Goal: Check status: Check status

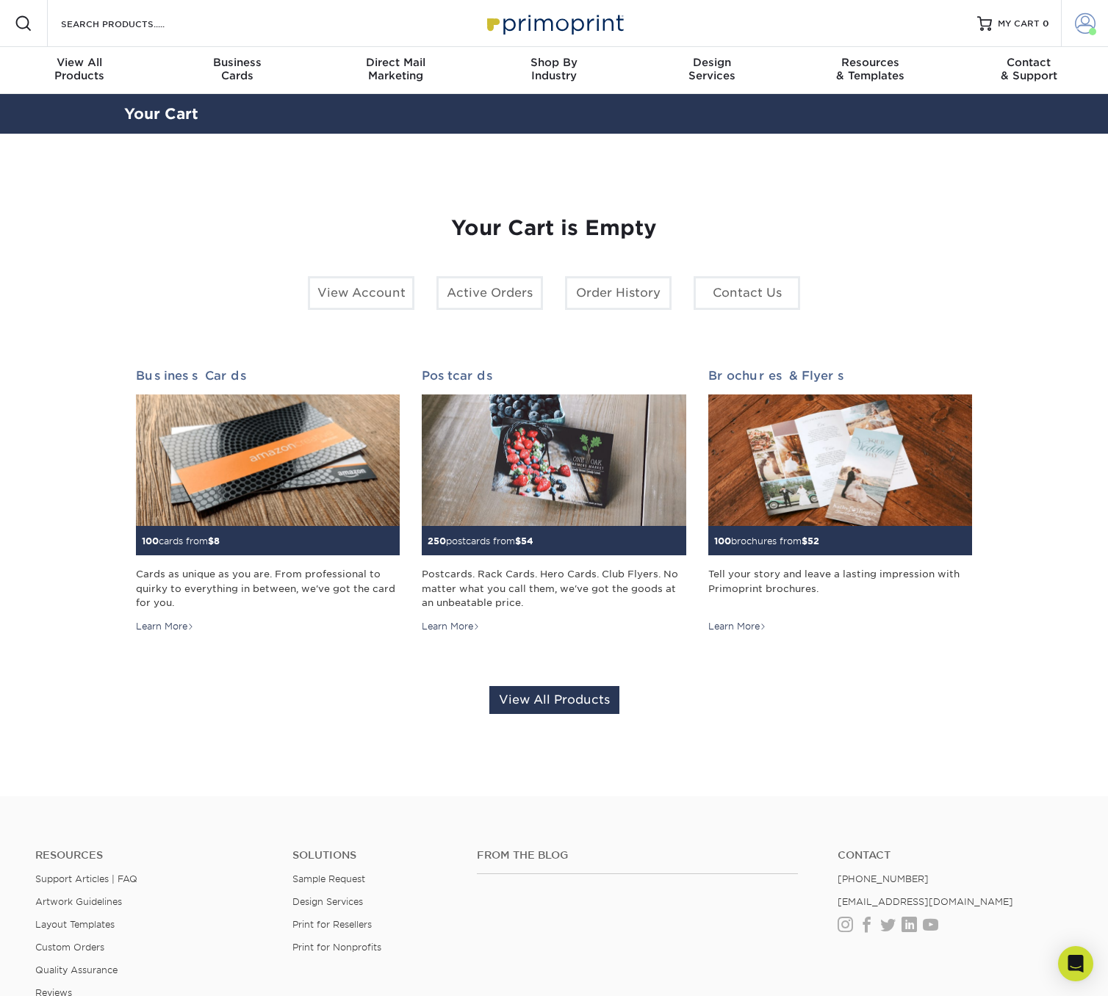
click at [1083, 19] on span at bounding box center [1085, 23] width 21 height 21
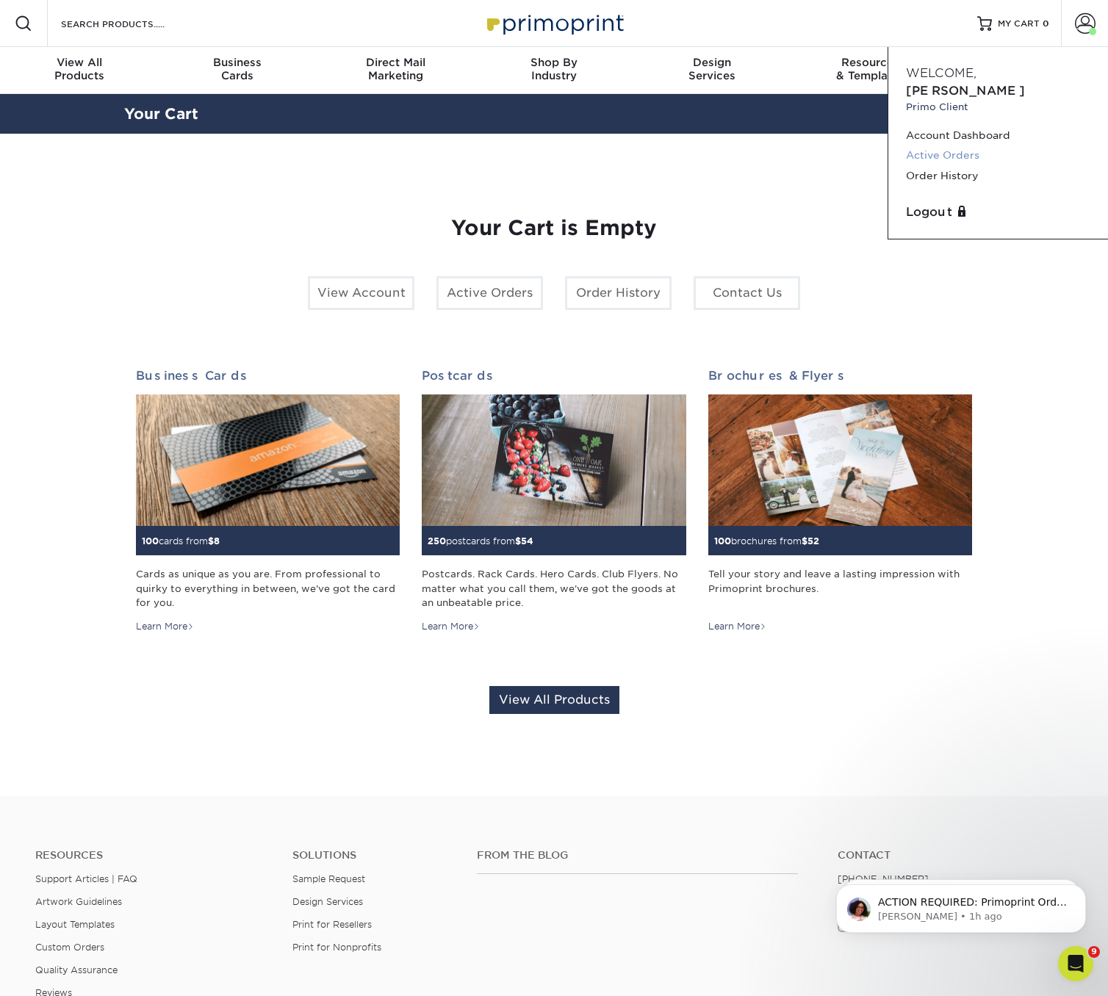
click at [933, 145] on link "Active Orders" at bounding box center [998, 155] width 184 height 20
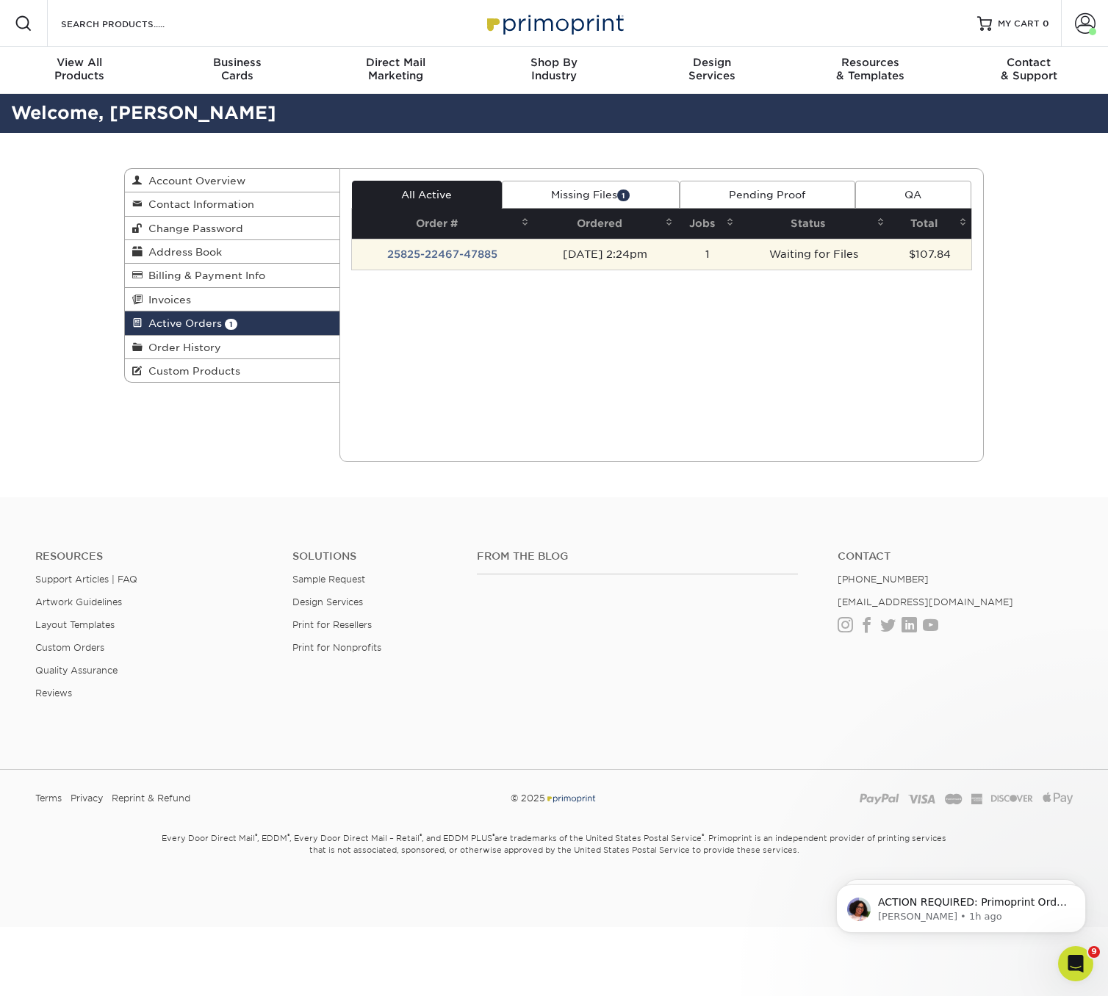
click at [432, 254] on td "25825-22467-47885" at bounding box center [442, 254] width 181 height 31
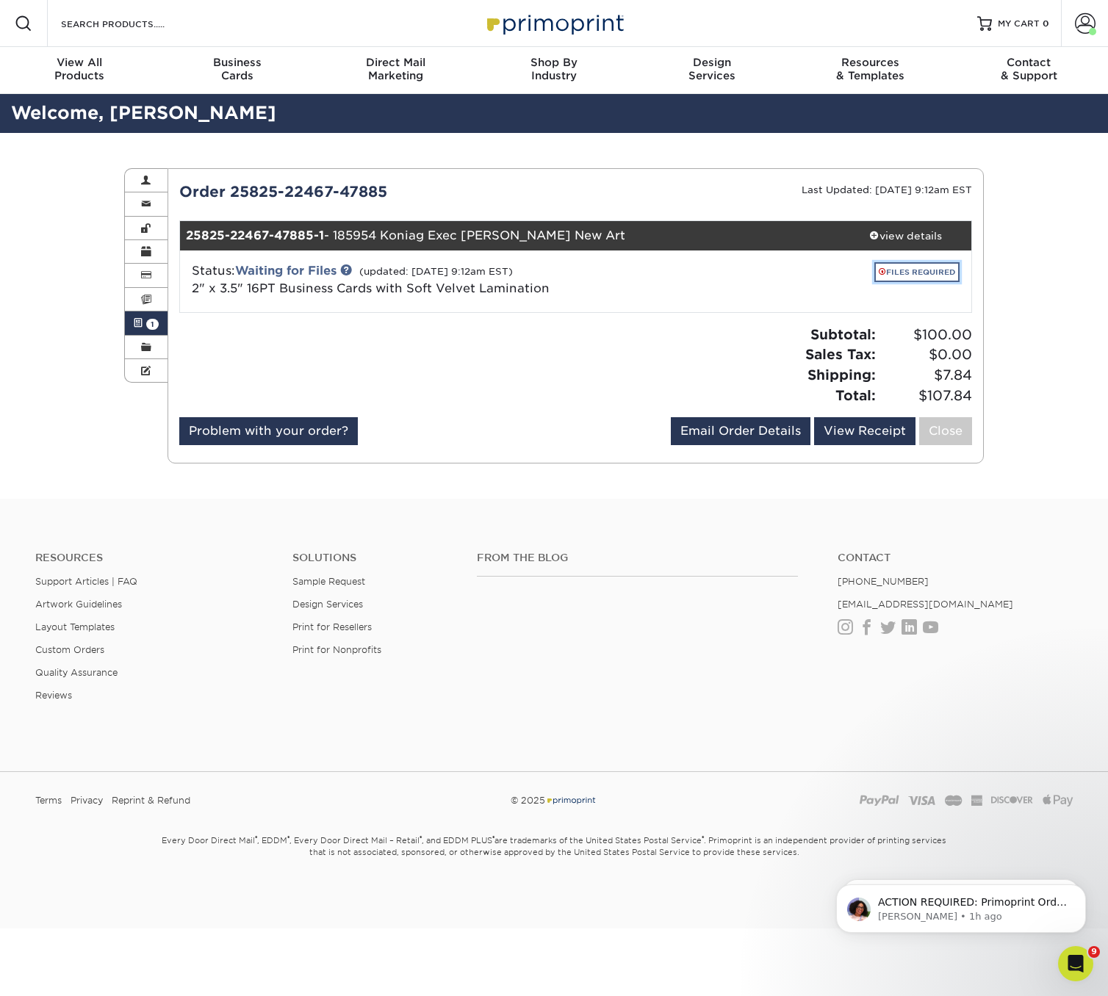
click at [908, 272] on link "FILES REQUIRED" at bounding box center [916, 272] width 85 height 20
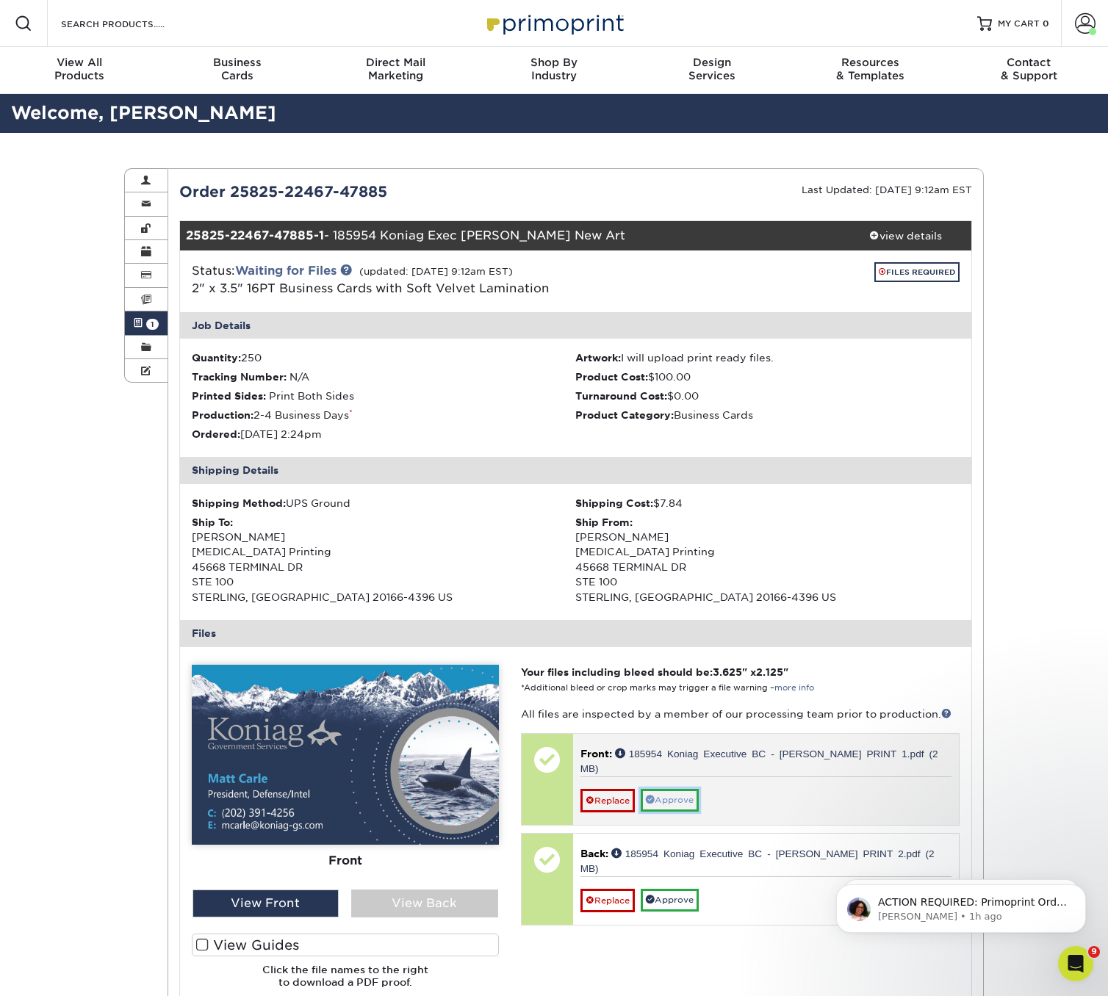
click at [668, 789] on link "Approve" at bounding box center [669, 800] width 58 height 23
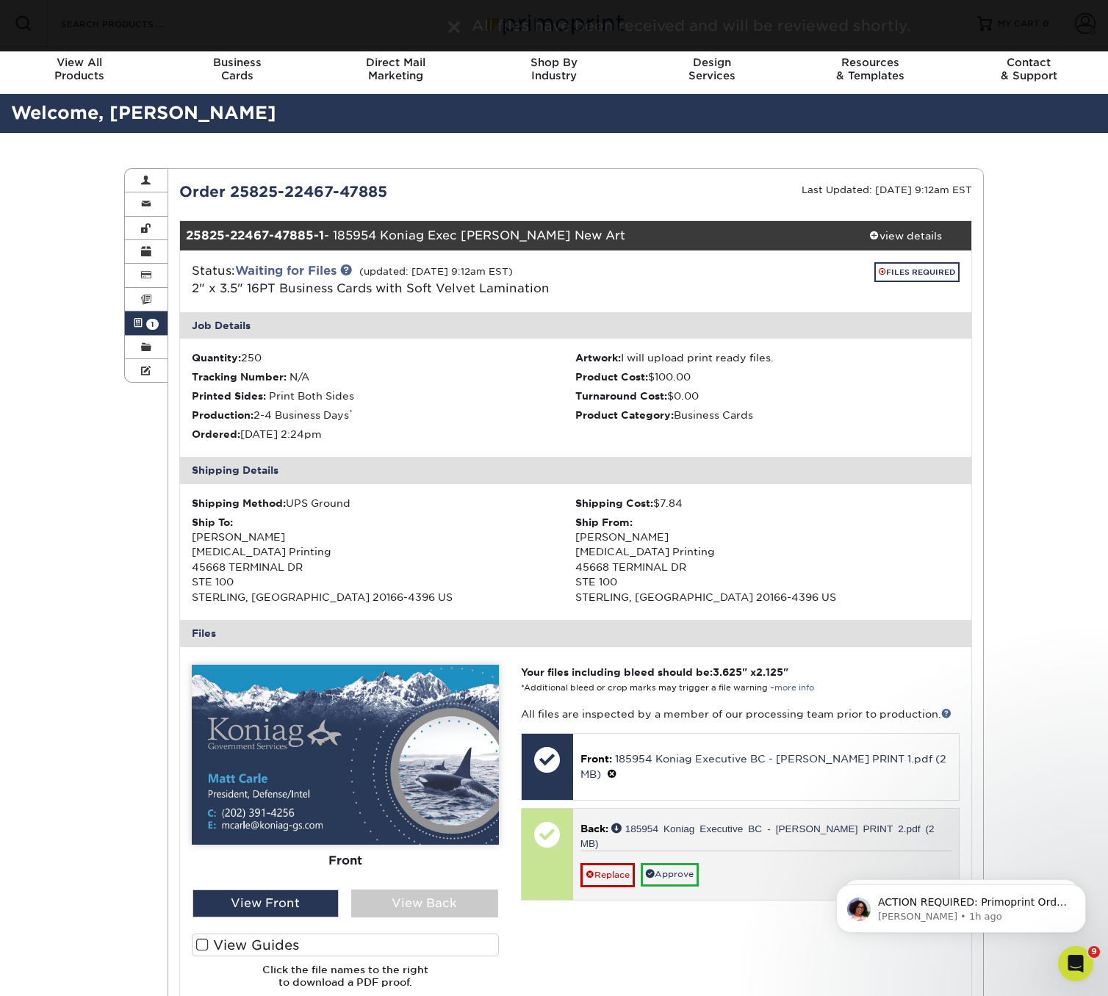
click at [534, 843] on div at bounding box center [546, 834] width 51 height 51
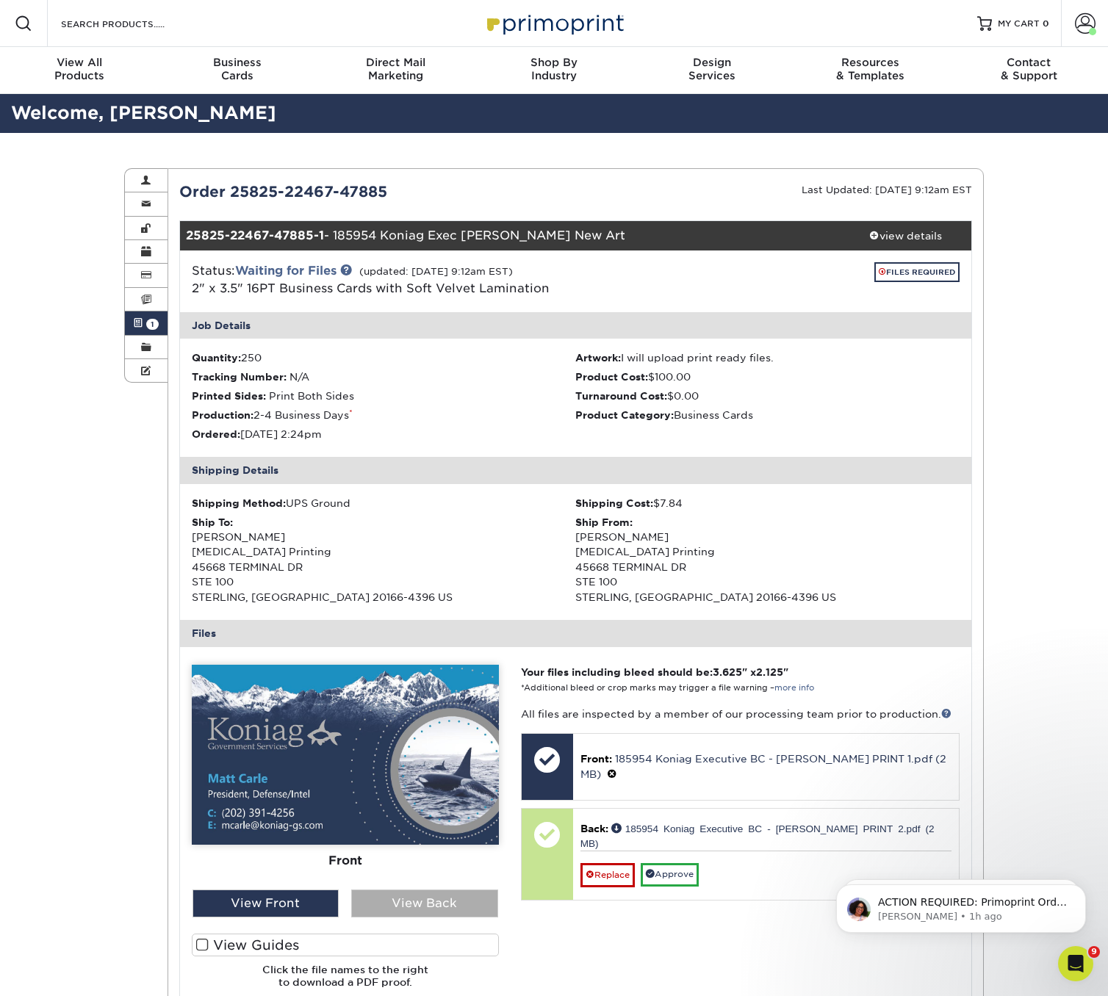
click at [435, 900] on div "View Back" at bounding box center [424, 903] width 147 height 28
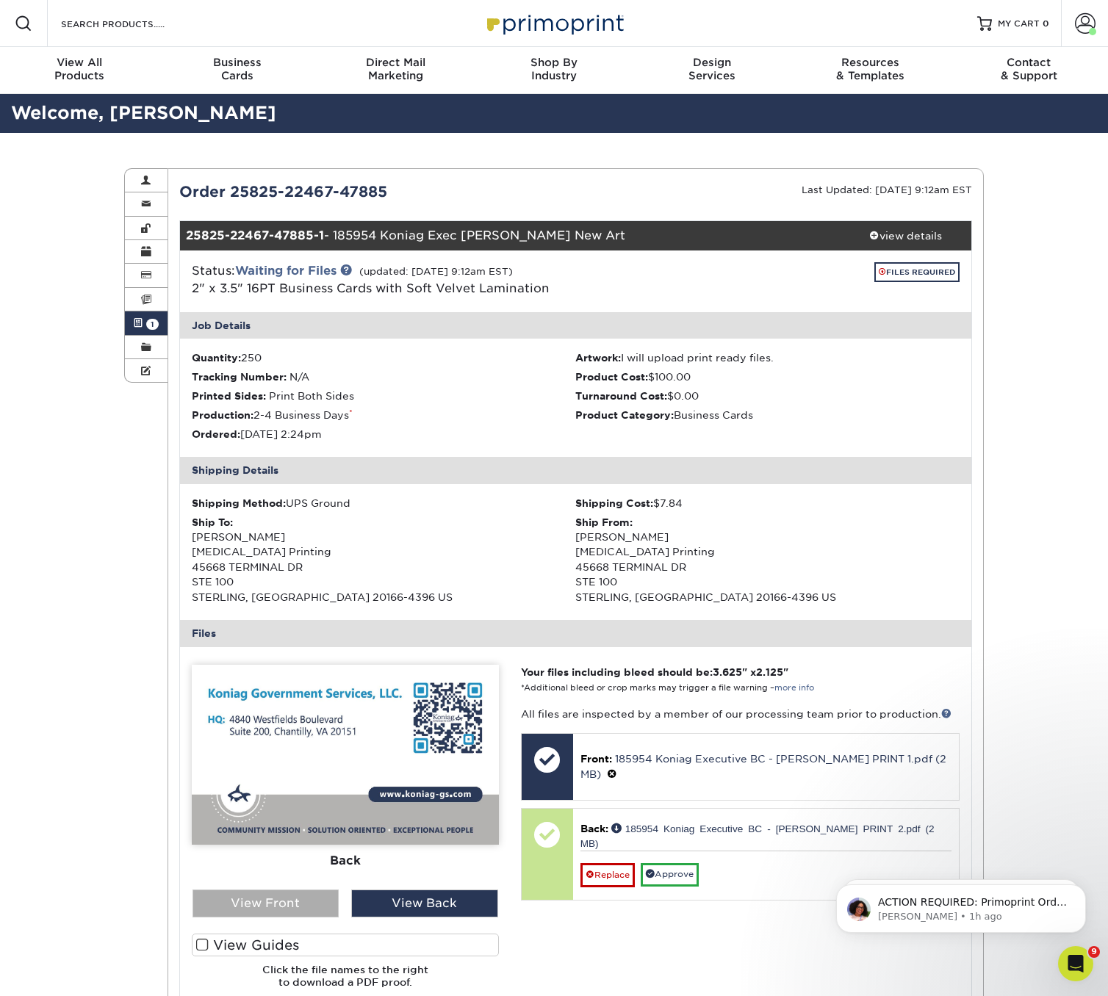
click at [292, 903] on div "View Front" at bounding box center [265, 903] width 147 height 28
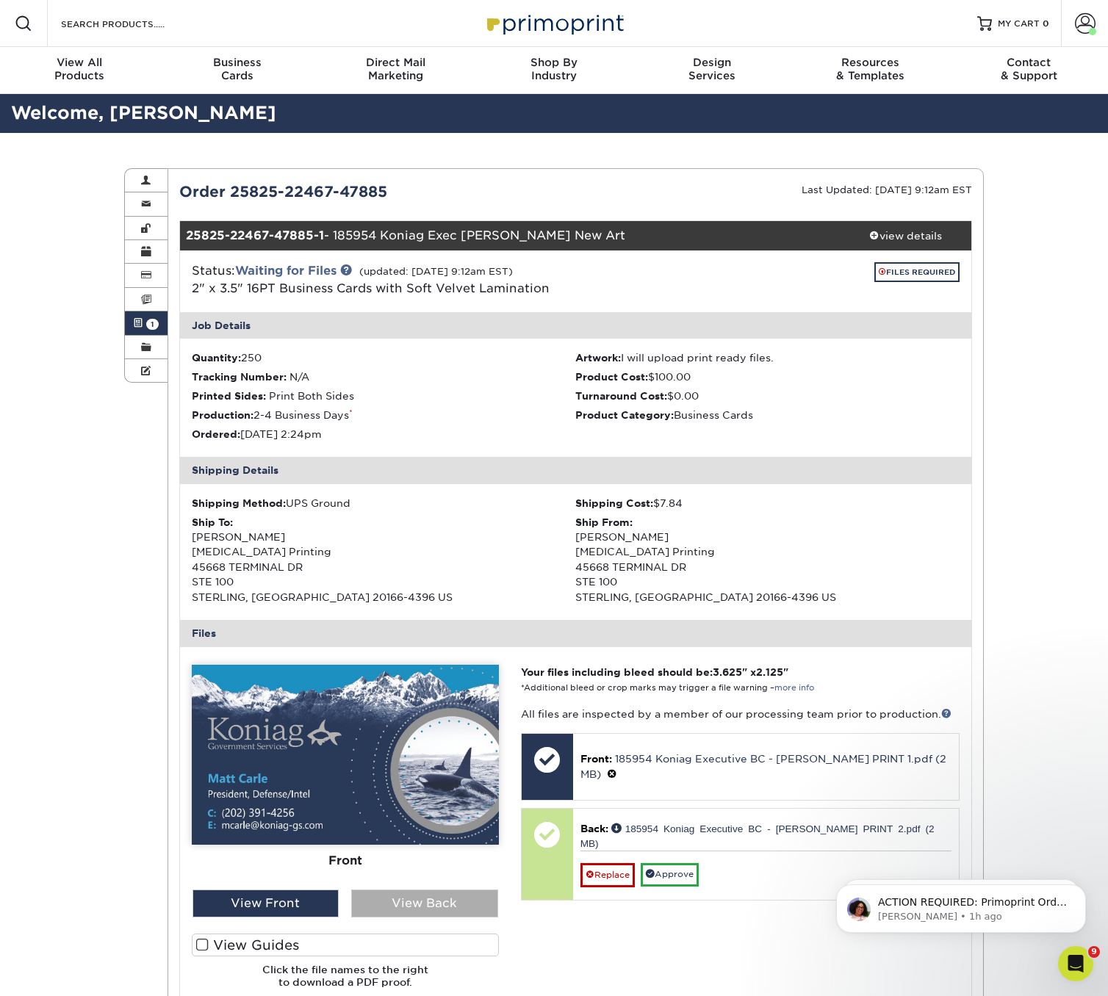
click at [420, 900] on div "View Back" at bounding box center [424, 903] width 147 height 28
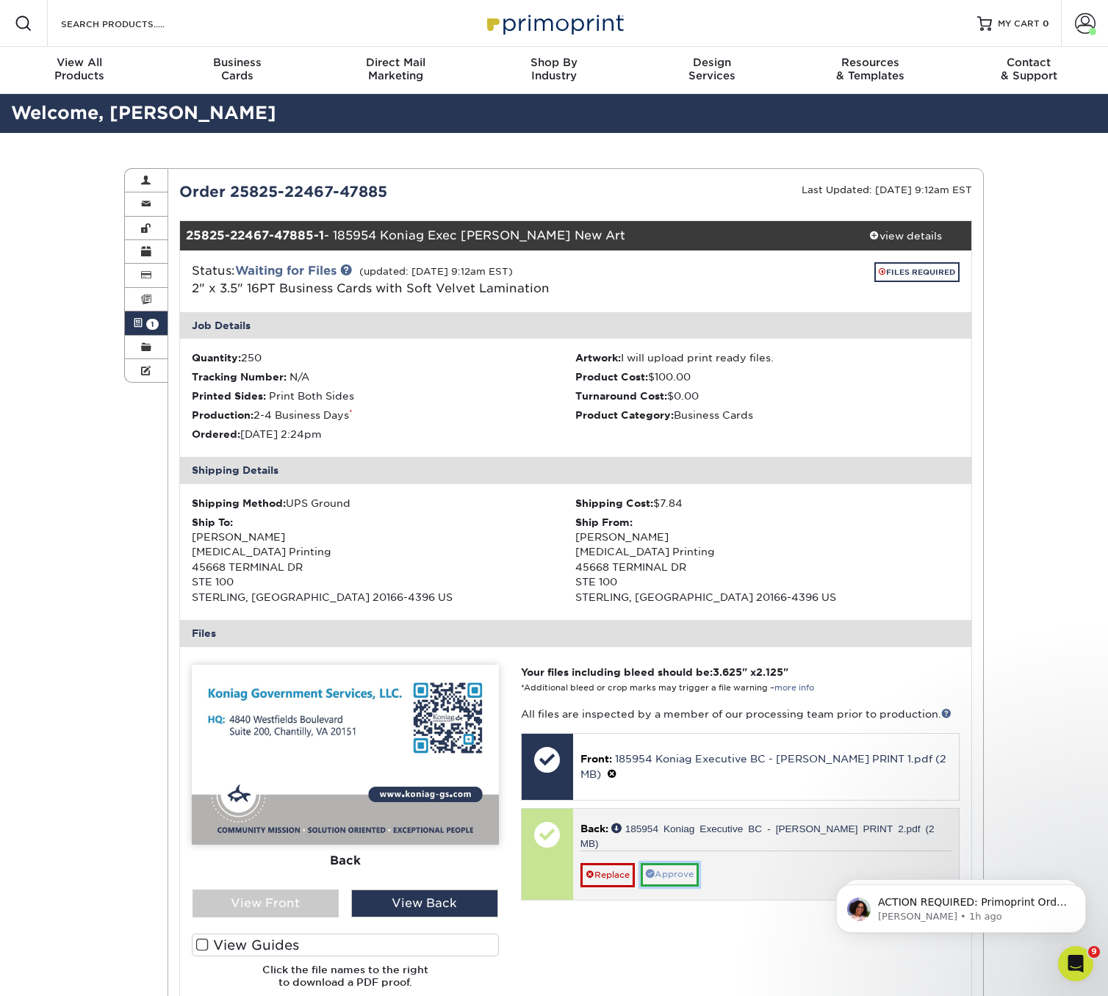
click at [675, 863] on link "Approve" at bounding box center [669, 874] width 58 height 23
